Goal: Information Seeking & Learning: Check status

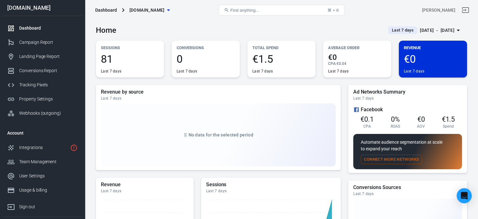
click at [33, 31] on div "Dashboard" at bounding box center [48, 28] width 59 height 7
click at [39, 39] on link "Campaign Report" at bounding box center [42, 42] width 81 height 14
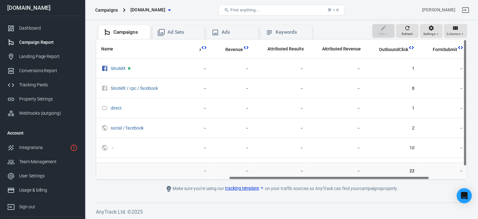
scroll to position [0, 284]
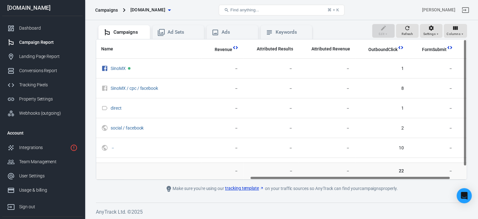
drag, startPoint x: 259, startPoint y: 179, endPoint x: 413, endPoint y: 183, distance: 154.2
click at [413, 183] on main "Verify Ads Integration on Pixel Settings to display your campaigns AnyTrack rel…" at bounding box center [282, 82] width 372 height 219
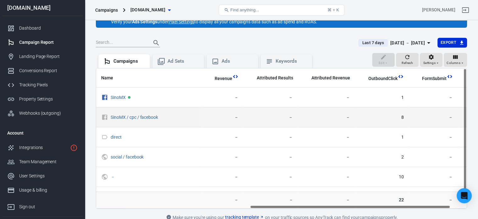
scroll to position [0, 0]
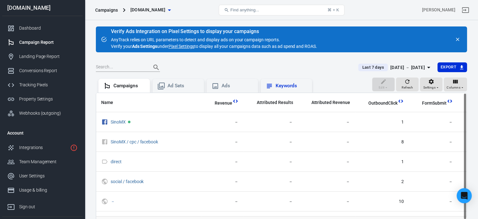
click at [278, 84] on div "Keywords" at bounding box center [291, 85] width 31 height 7
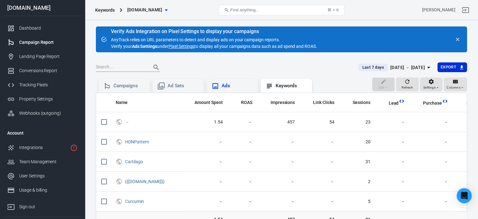
click at [241, 80] on div "Ads" at bounding box center [233, 86] width 52 height 14
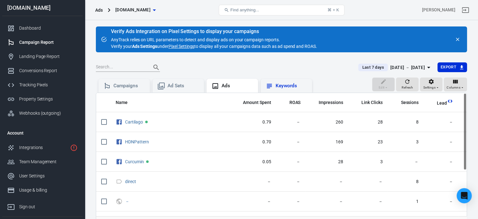
click at [278, 86] on div "Keywords" at bounding box center [291, 85] width 31 height 7
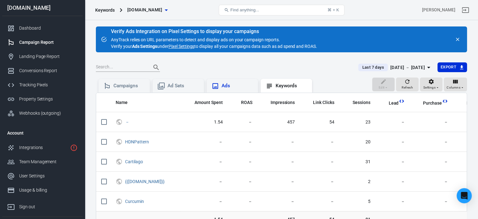
click at [235, 87] on div "Ads" at bounding box center [237, 85] width 31 height 7
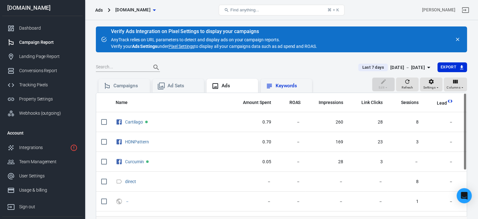
click at [287, 88] on div "Keywords" at bounding box center [291, 85] width 31 height 7
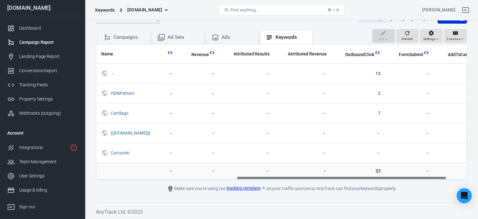
scroll to position [0, 282]
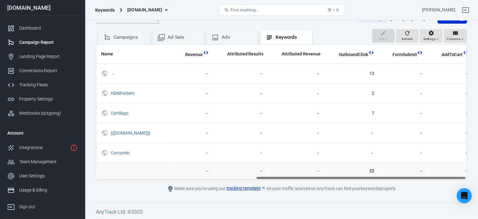
drag, startPoint x: 283, startPoint y: 177, endPoint x: 444, endPoint y: 173, distance: 160.2
click at [444, 173] on div "Name Amount Spent ROAS Impressions Link Clicks Sessions Lead Purchase Revenue A…" at bounding box center [282, 112] width 372 height 136
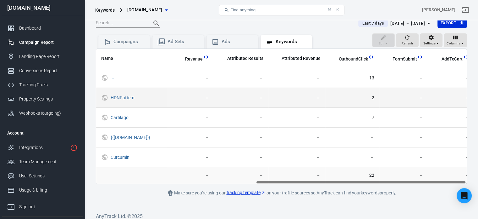
scroll to position [48, 0]
